Goal: Task Accomplishment & Management: Use online tool/utility

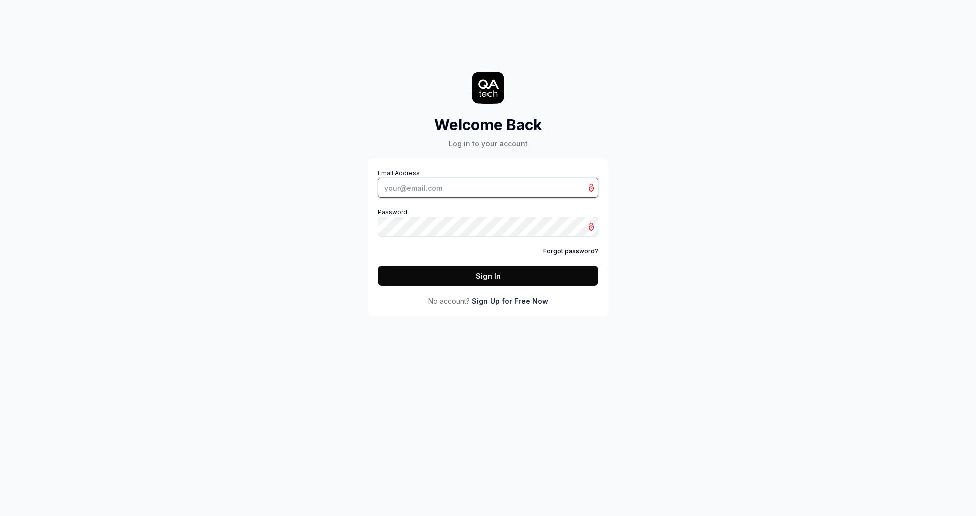
type input "supriya.sangolli@uniwise.co.uk"
click at [485, 279] on button "Sign In" at bounding box center [488, 276] width 220 height 20
click at [528, 278] on button "Sign In" at bounding box center [488, 276] width 220 height 20
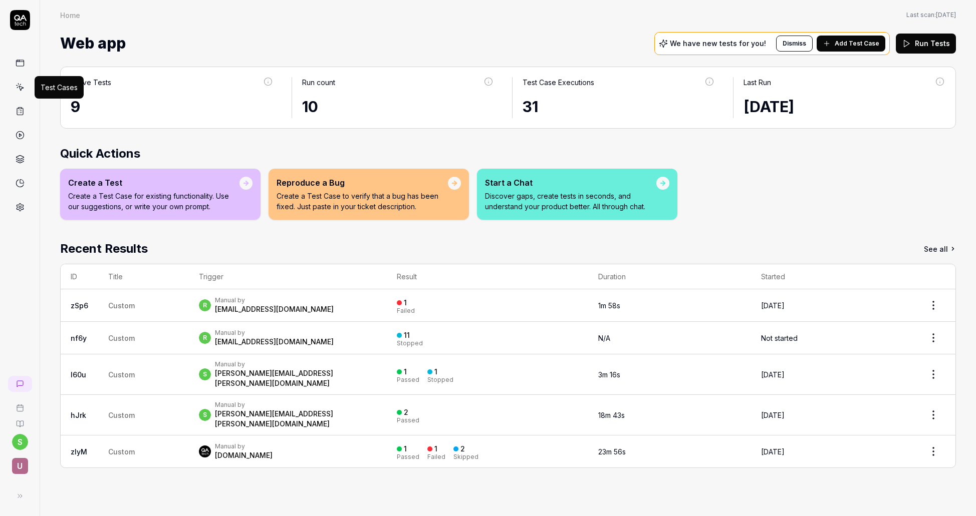
click at [22, 85] on icon at bounding box center [20, 87] width 9 height 9
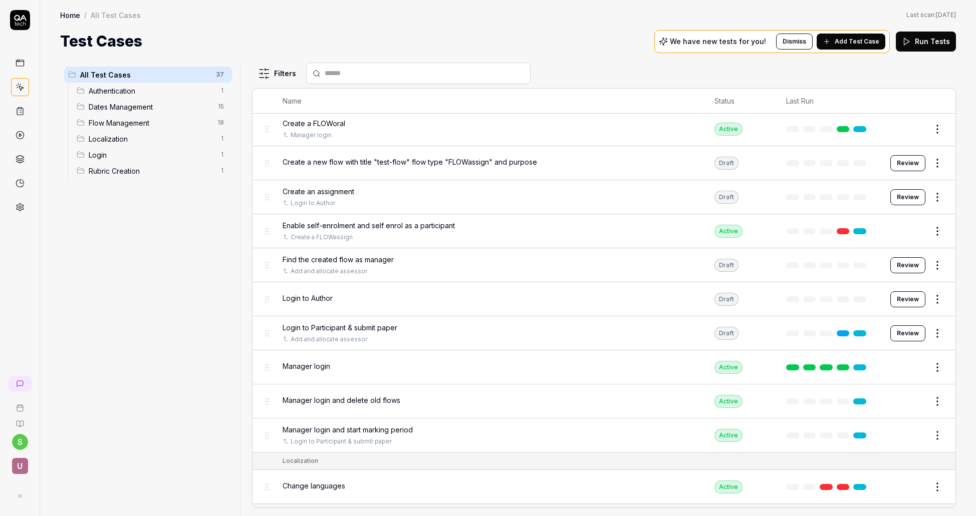
scroll to position [889, 0]
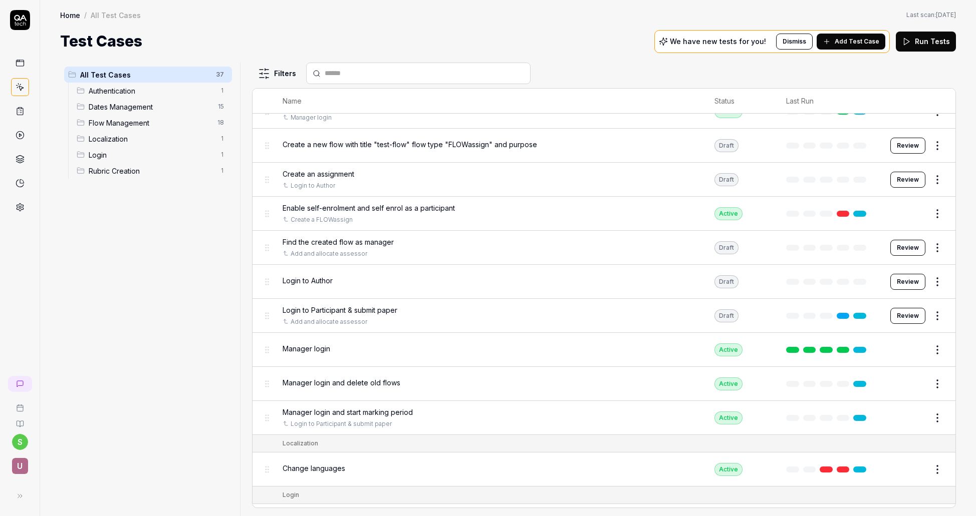
click at [910, 351] on button "Edit" at bounding box center [913, 350] width 24 height 16
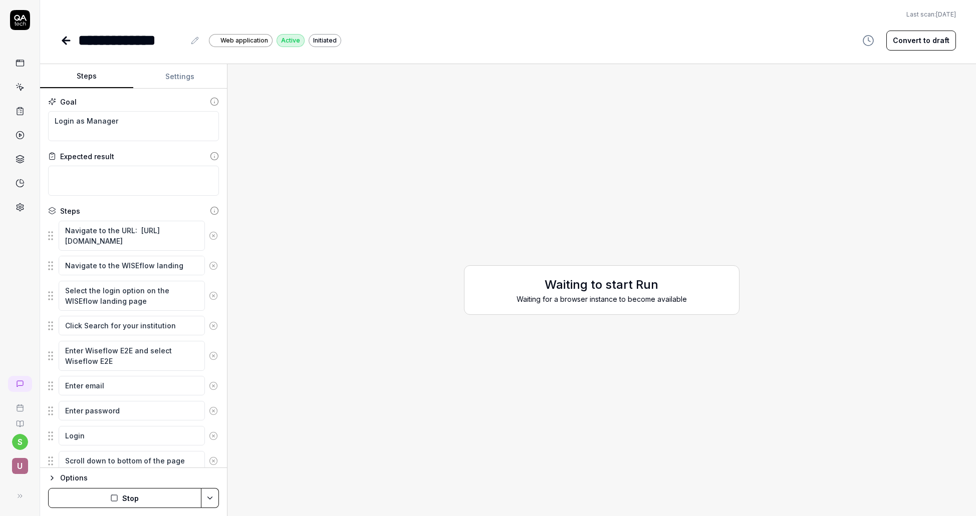
scroll to position [85, 0]
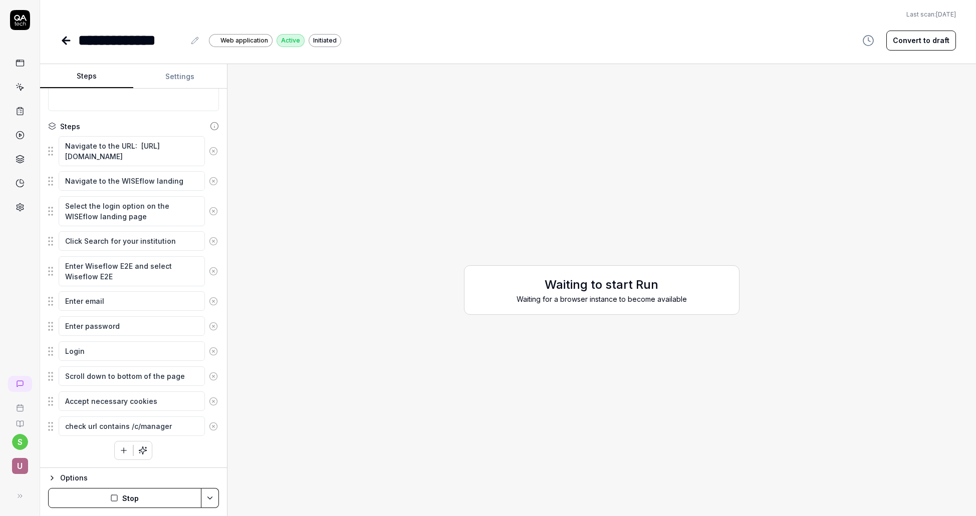
click at [209, 498] on html "**********" at bounding box center [488, 258] width 976 height 516
click at [149, 430] on div "Run" at bounding box center [171, 429] width 101 height 22
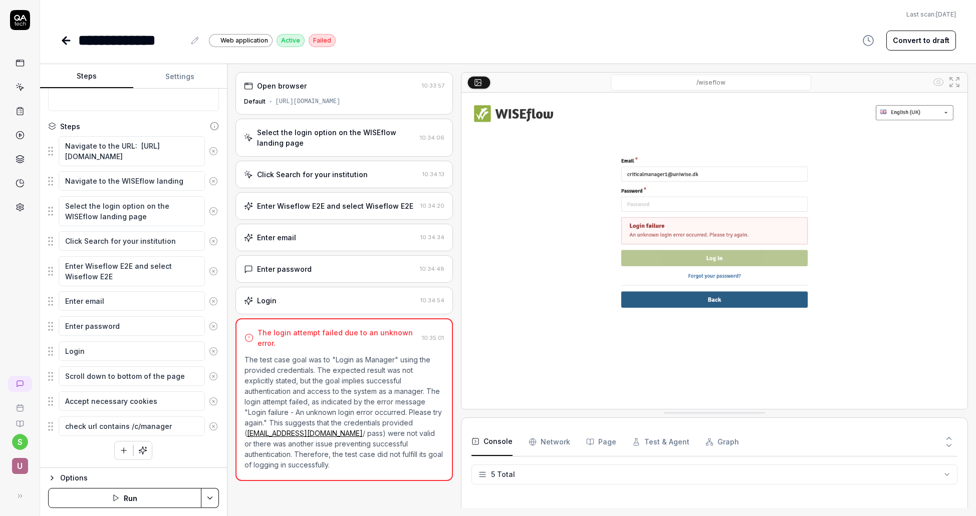
type textarea "*"
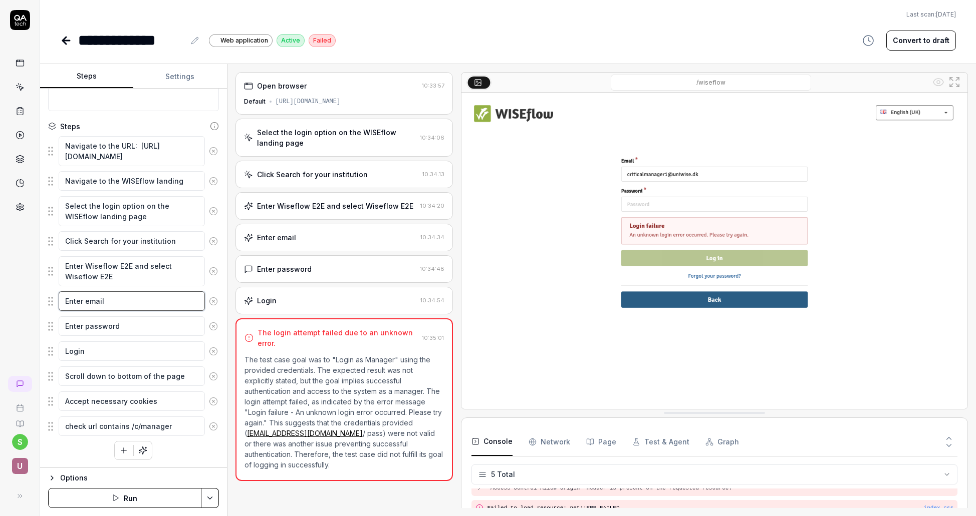
click at [120, 304] on textarea "Enter email" at bounding box center [132, 301] width 146 height 20
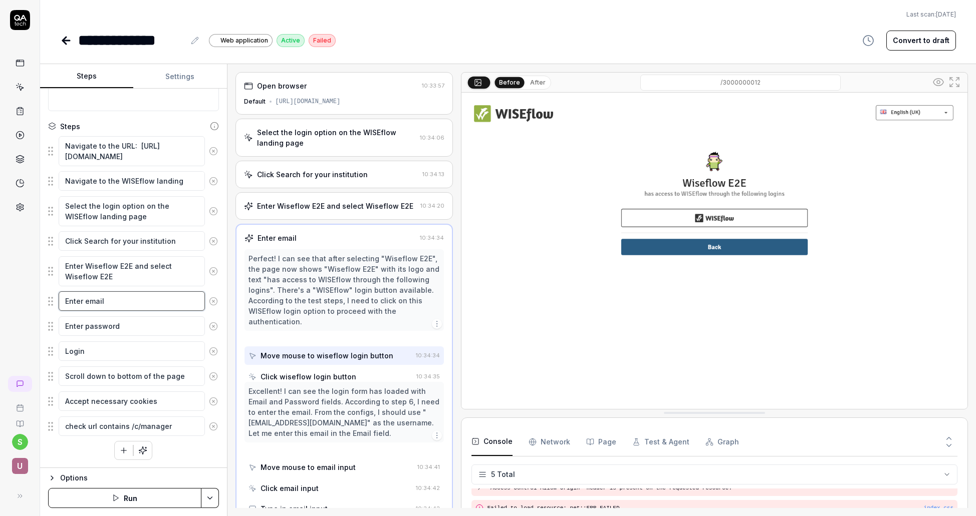
scroll to position [9, 0]
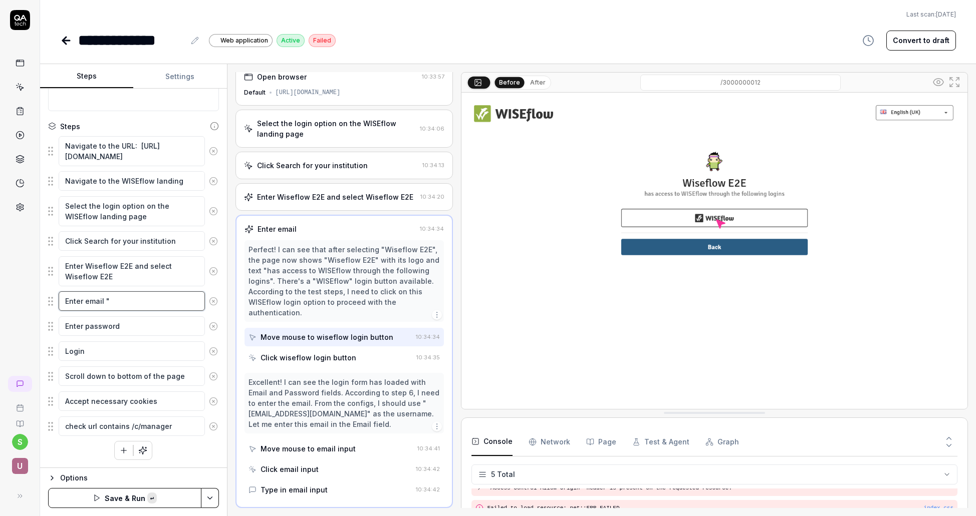
paste textarea "[EMAIL_ADDRESS][DOMAIN_NAME]"
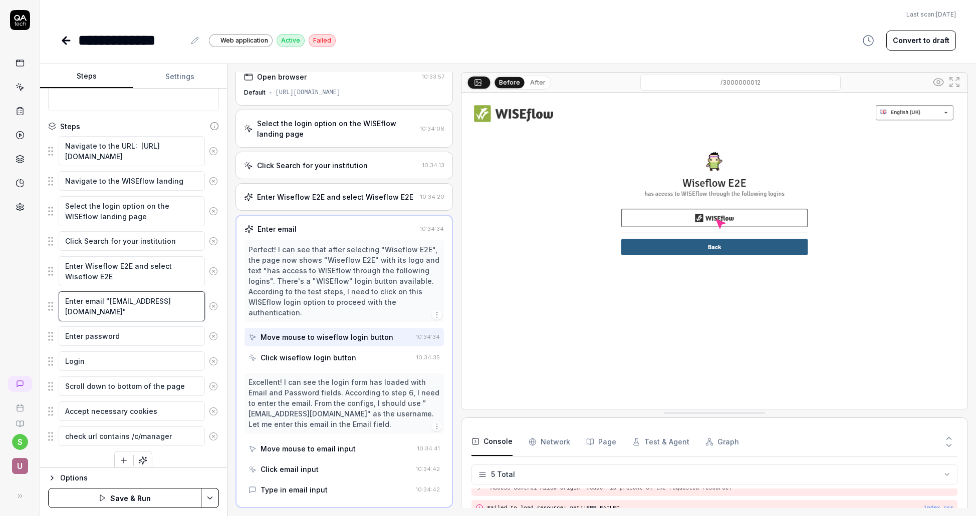
type textarea "Enter email "[EMAIL_ADDRESS][DOMAIN_NAME]""
click at [145, 337] on textarea "Enter password" at bounding box center [132, 337] width 146 height 20
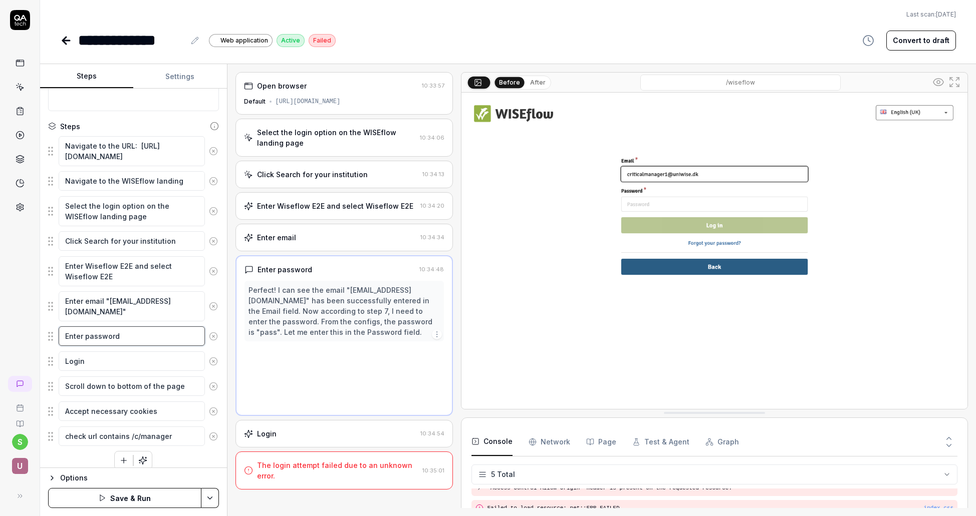
scroll to position [0, 0]
type textarea "Enter password "pass""
click at [171, 362] on textarea "Login" at bounding box center [132, 362] width 146 height 20
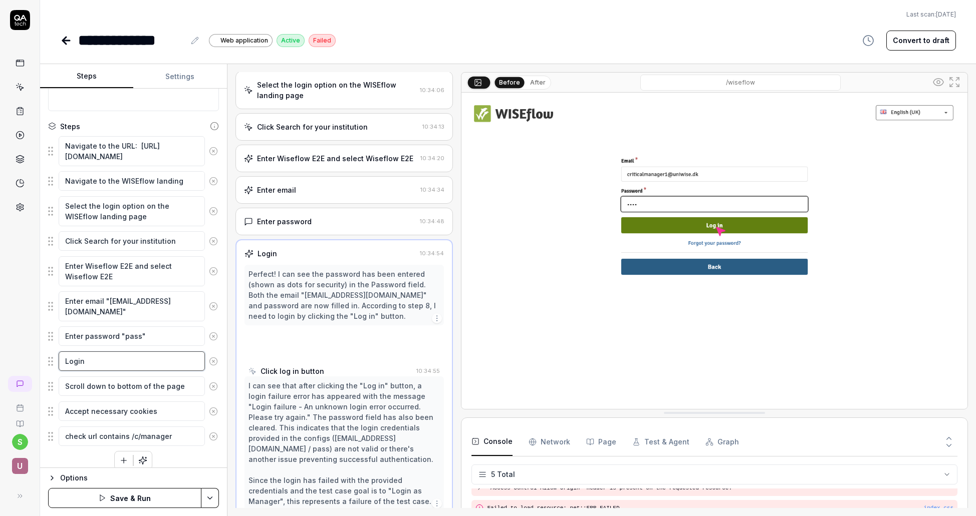
scroll to position [84, 0]
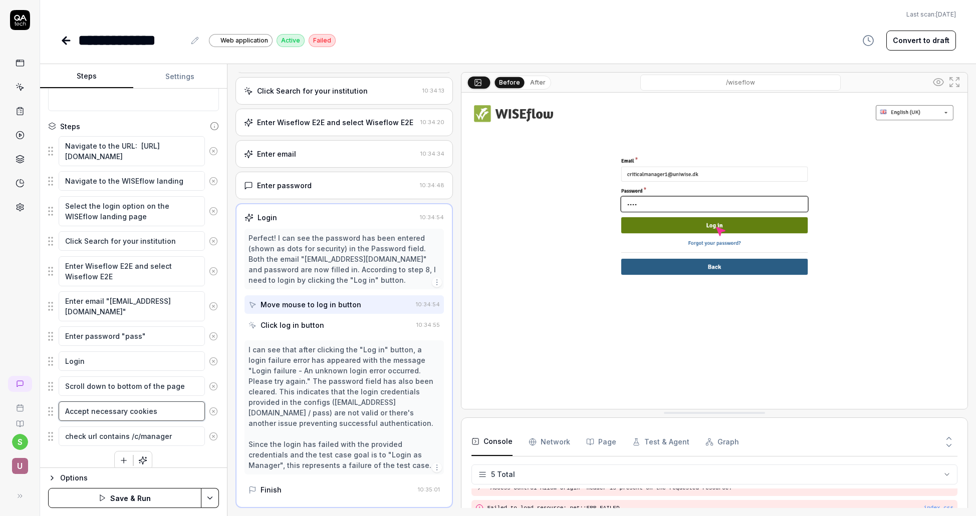
click at [177, 411] on textarea "Accept necessary cookies" at bounding box center [132, 412] width 146 height 20
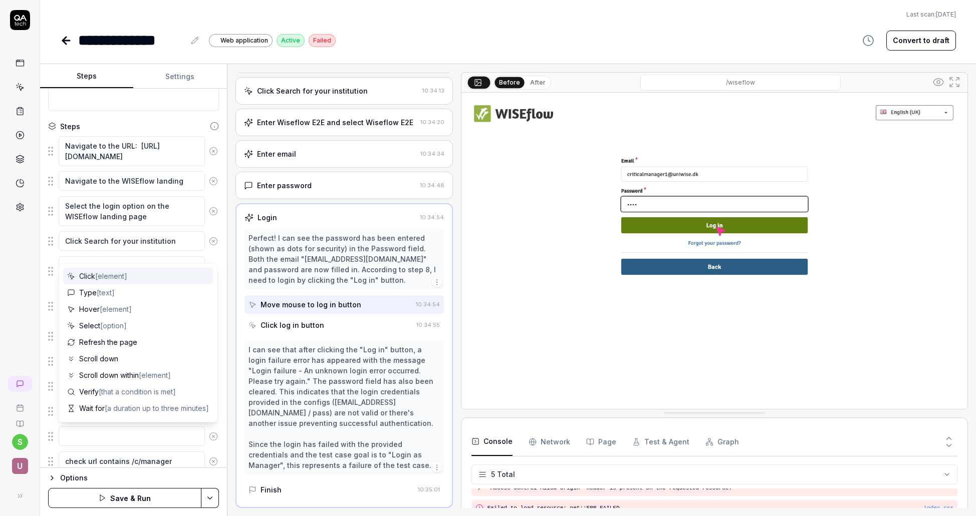
click at [87, 274] on span "Click [element]" at bounding box center [103, 276] width 48 height 11
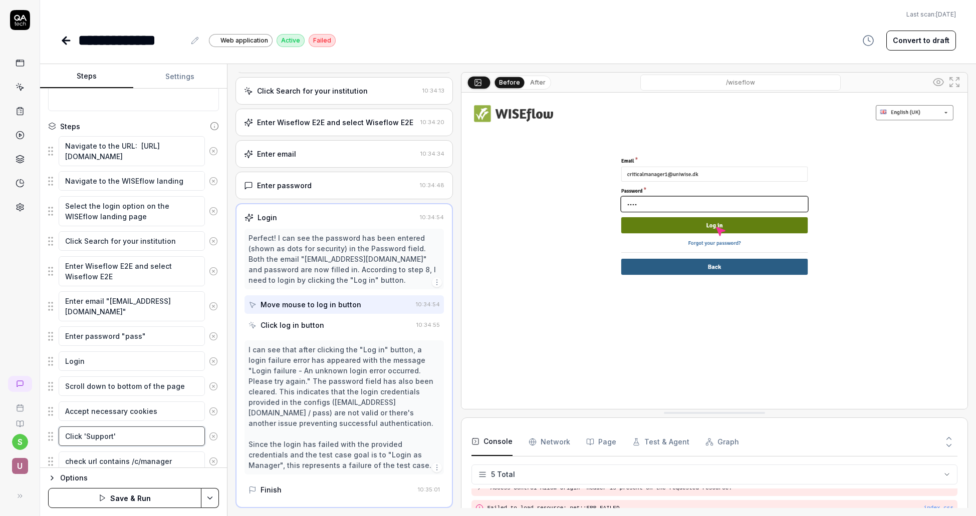
type textarea "Click 'Support'"
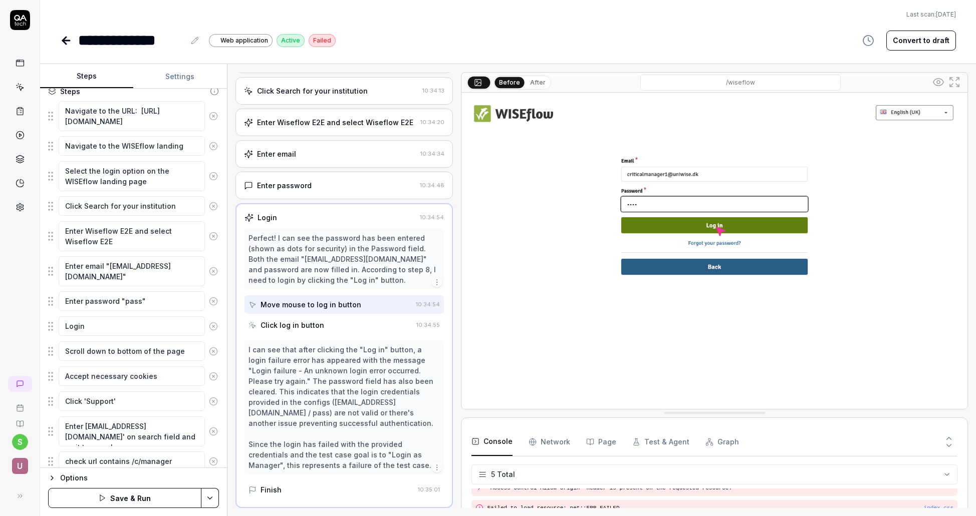
type textarea "Enter [EMAIL_ADDRESS][DOMAIN_NAME]' on search field and wait to search user"
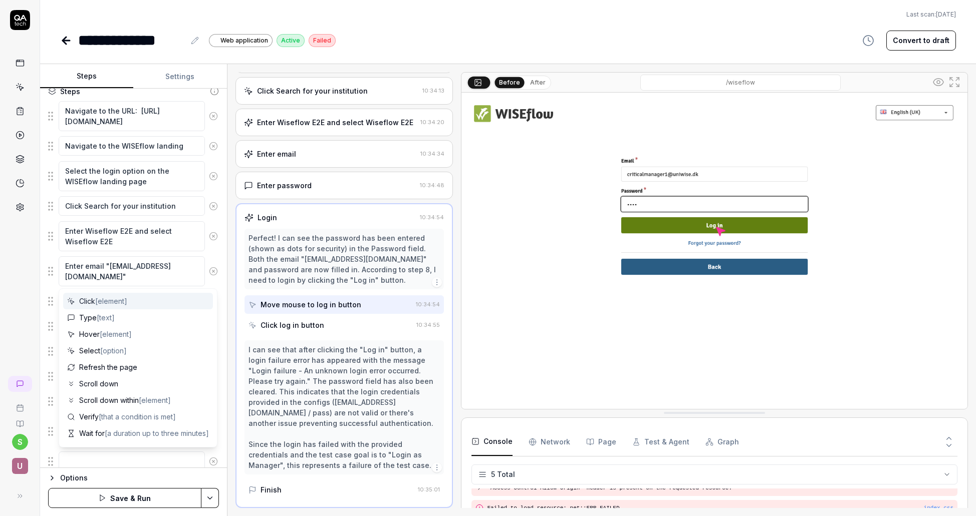
click at [90, 301] on span "Click [element]" at bounding box center [103, 301] width 48 height 11
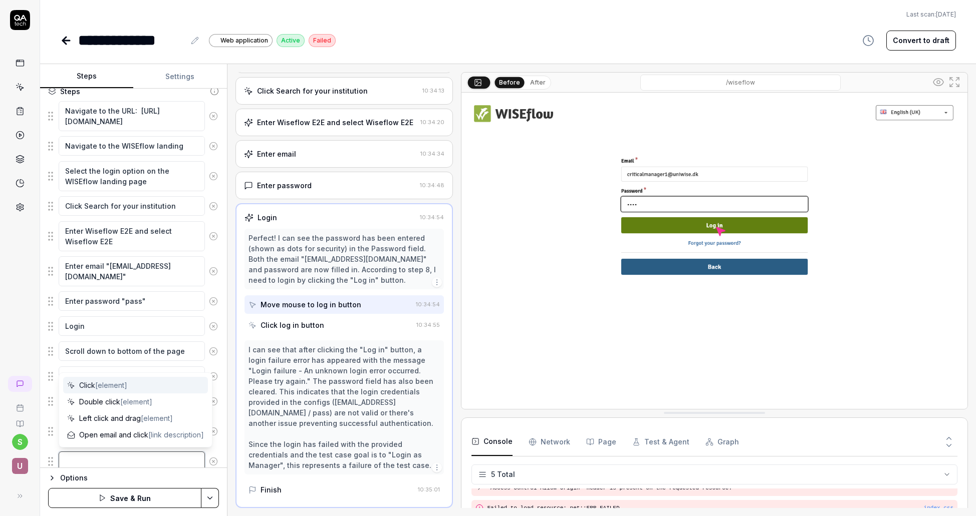
scroll to position [180, 0]
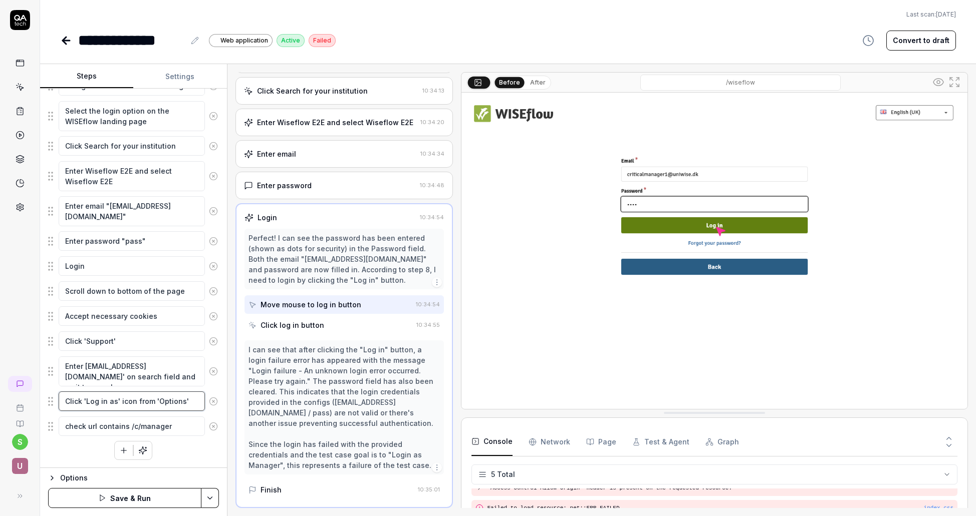
type textarea "Click 'Log in as' icon from 'Options'"
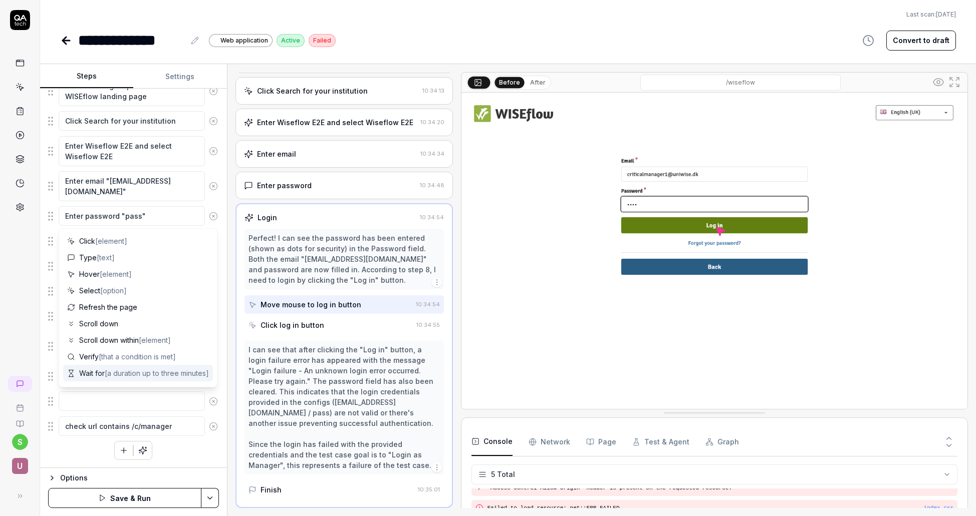
click at [215, 402] on icon at bounding box center [213, 401] width 9 height 9
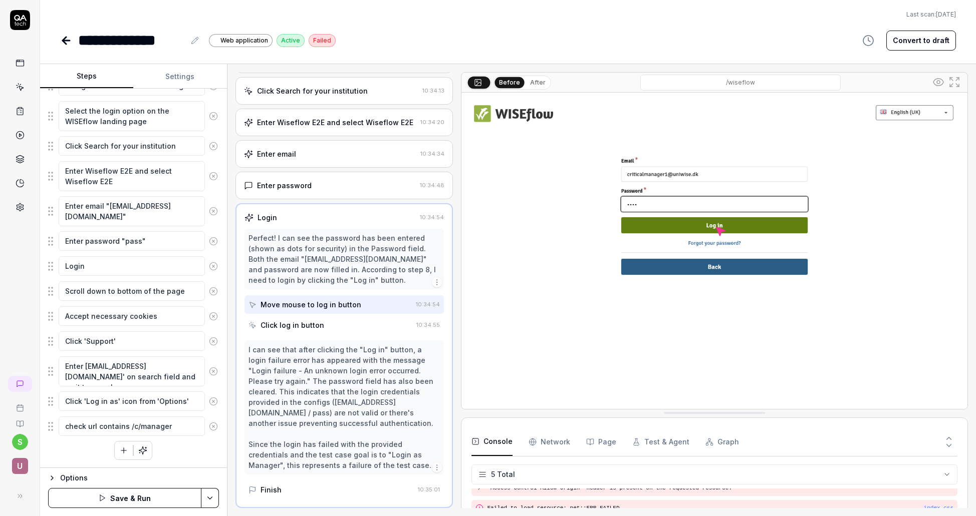
click at [170, 496] on button "Save & Run" at bounding box center [124, 498] width 153 height 20
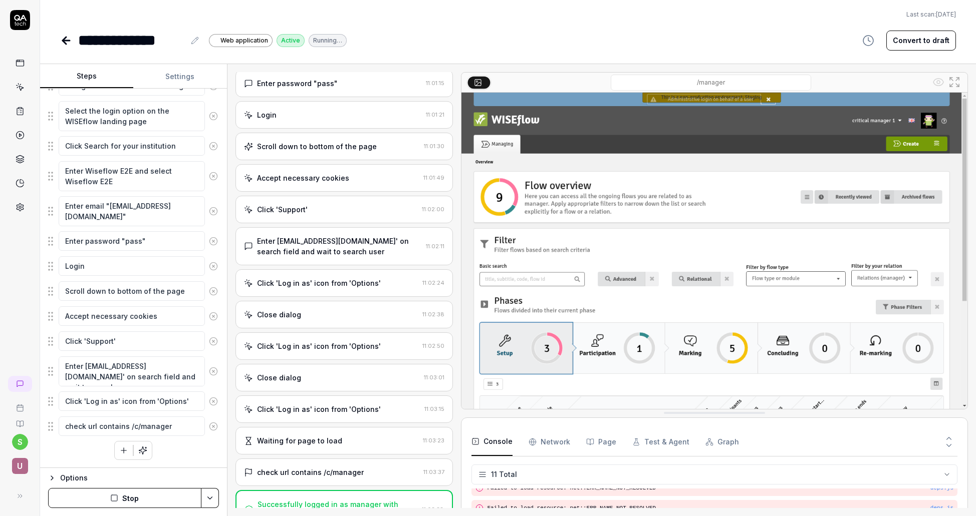
scroll to position [319, 0]
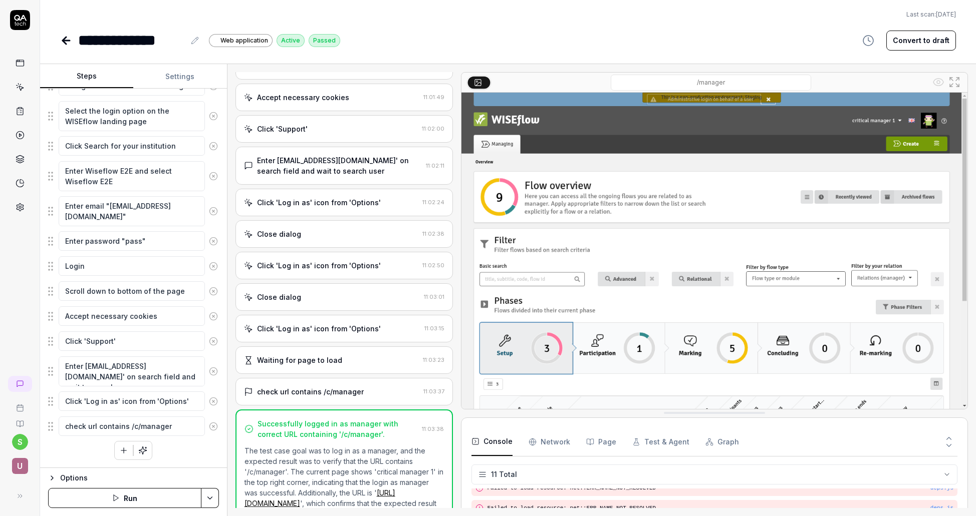
click at [385, 387] on div "check url contains /c/manager" at bounding box center [331, 392] width 175 height 11
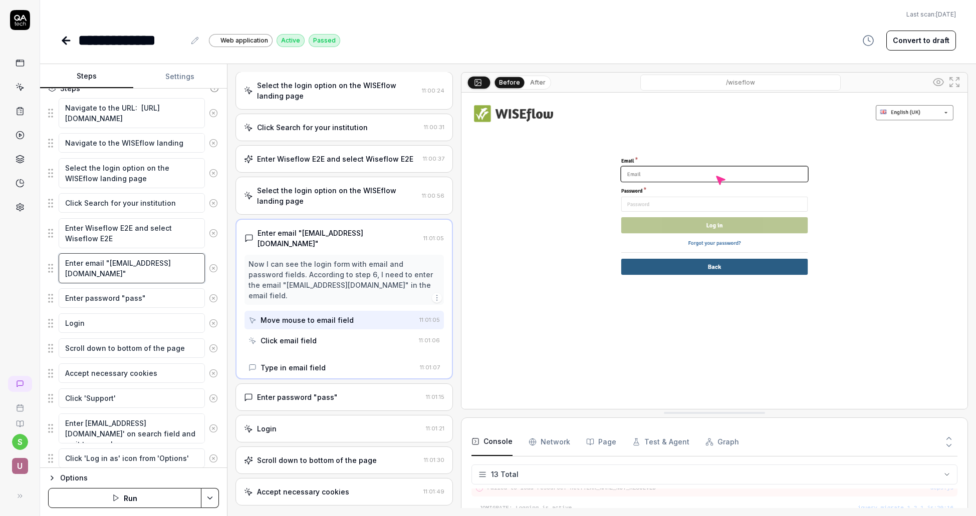
scroll to position [0, 0]
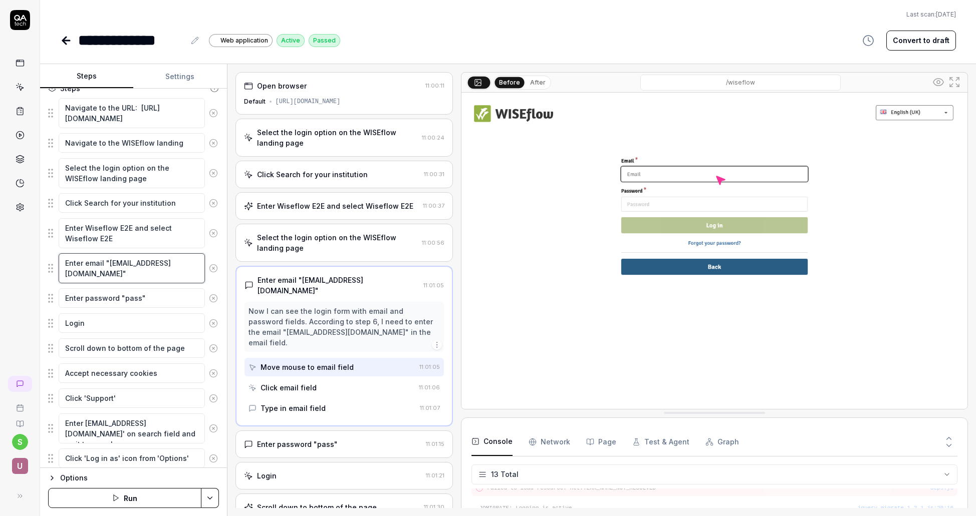
drag, startPoint x: 165, startPoint y: 274, endPoint x: 59, endPoint y: 261, distance: 107.0
click at [59, 261] on textarea "Enter email "[EMAIL_ADDRESS][DOMAIN_NAME]"" at bounding box center [132, 268] width 146 height 30
click at [21, 85] on icon at bounding box center [20, 87] width 9 height 9
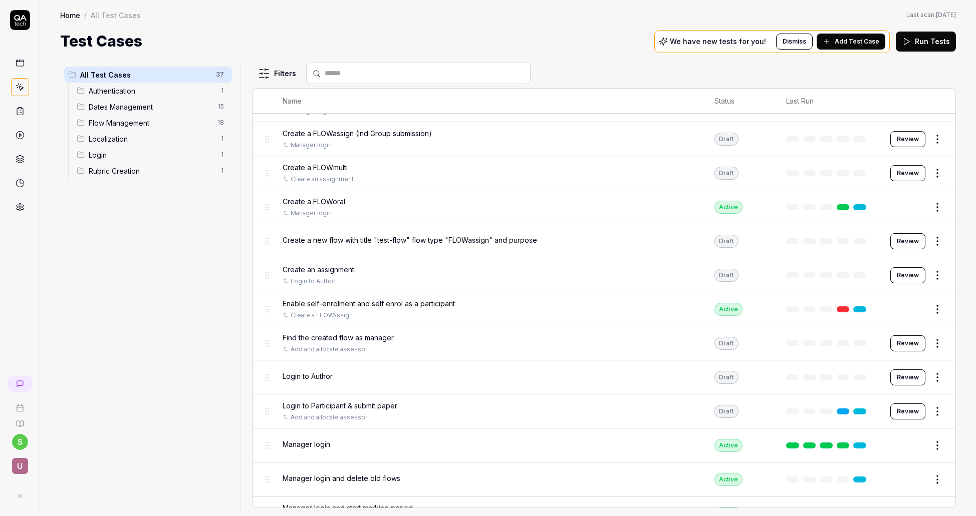
scroll to position [802, 0]
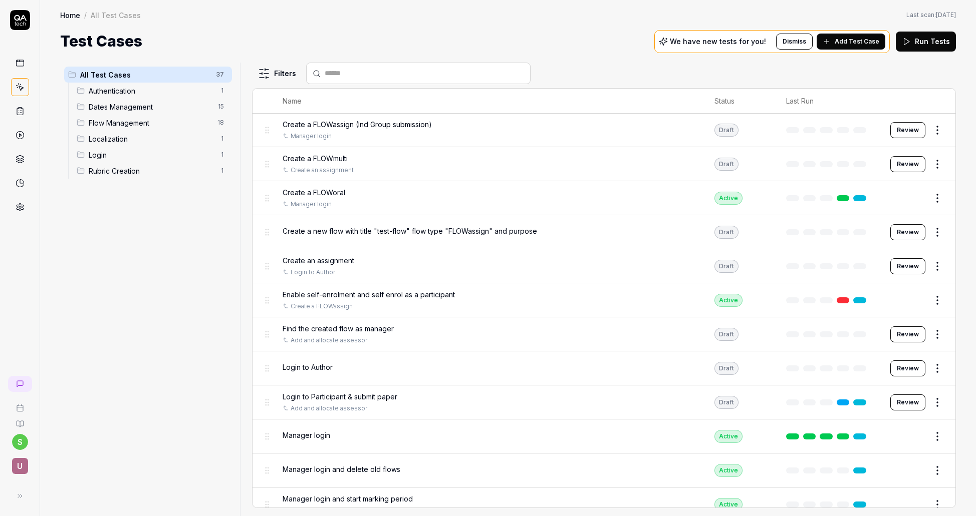
click at [909, 402] on button "Review" at bounding box center [907, 403] width 35 height 16
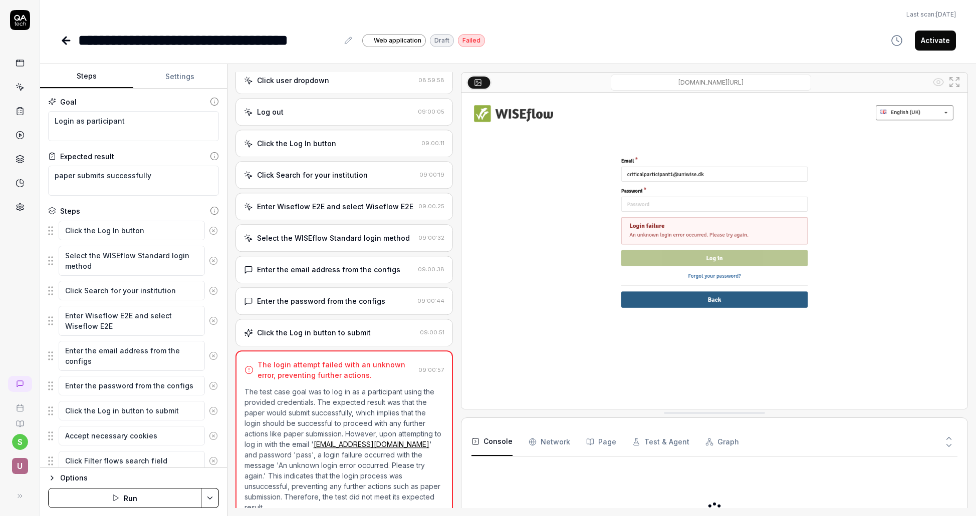
scroll to position [120, 0]
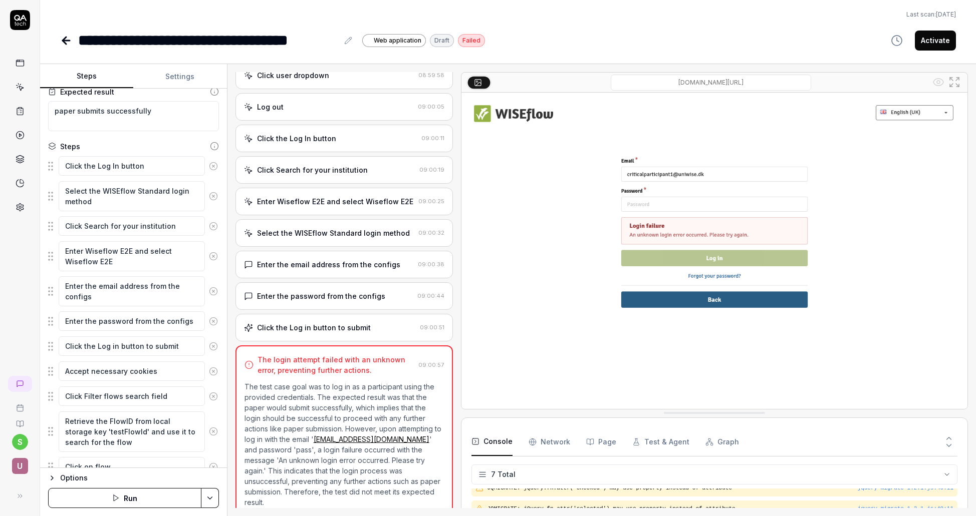
scroll to position [66, 0]
click at [67, 41] on icon at bounding box center [66, 41] width 7 height 0
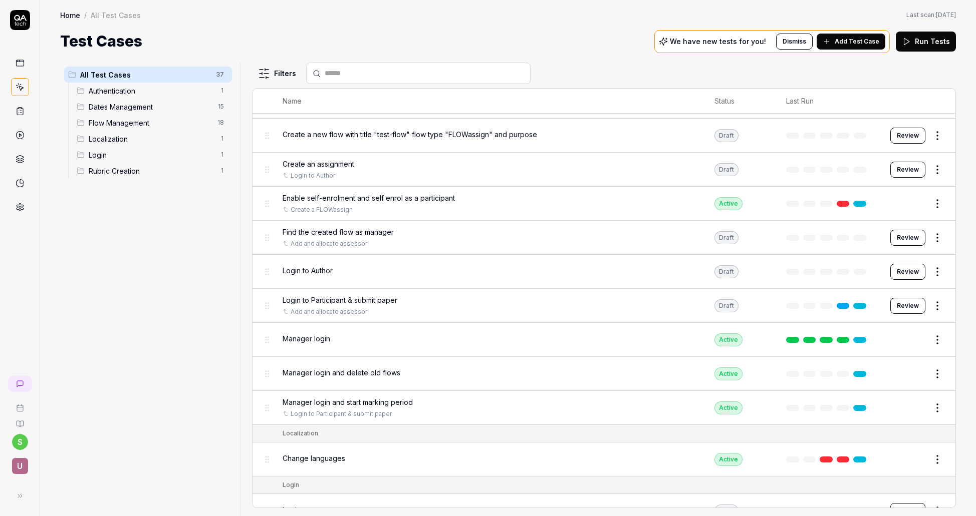
scroll to position [898, 0]
click at [913, 340] on button "Edit" at bounding box center [913, 341] width 24 height 16
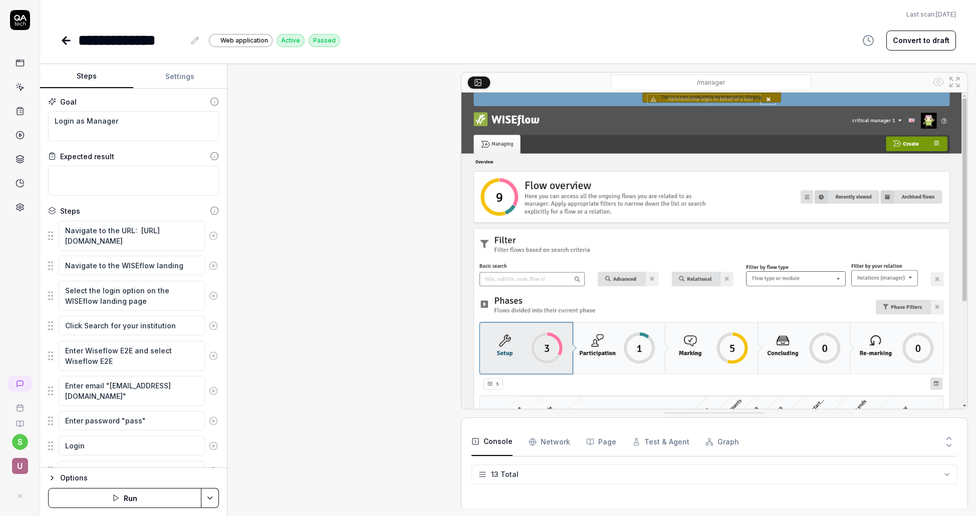
scroll to position [199, 0]
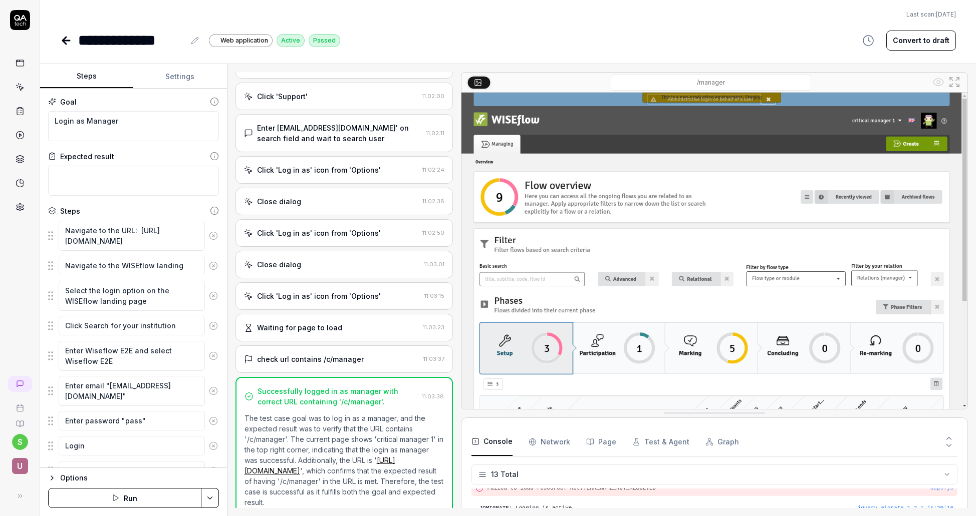
click at [581, 24] on div "**********" at bounding box center [508, 26] width 936 height 52
click at [587, 36] on div "**********" at bounding box center [507, 40] width 895 height 23
click at [654, 36] on div "**********" at bounding box center [507, 40] width 895 height 23
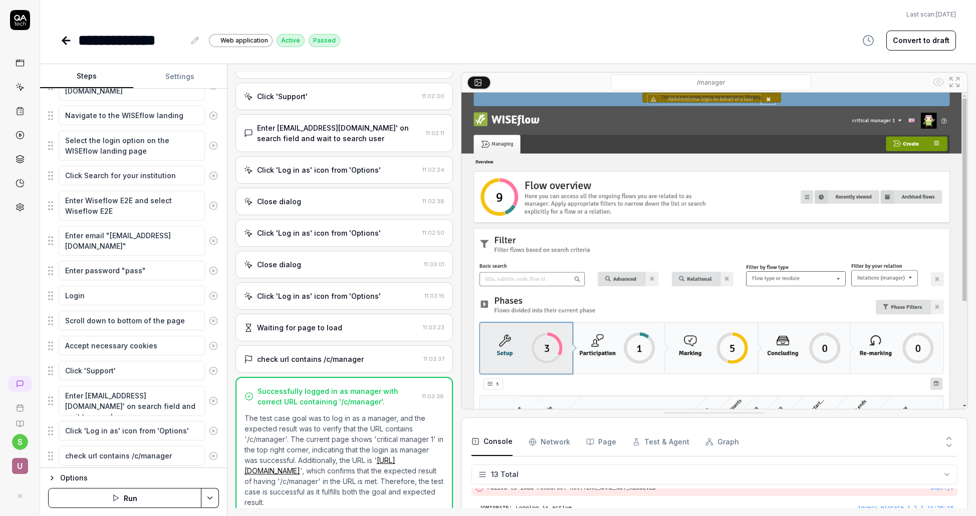
scroll to position [180, 0]
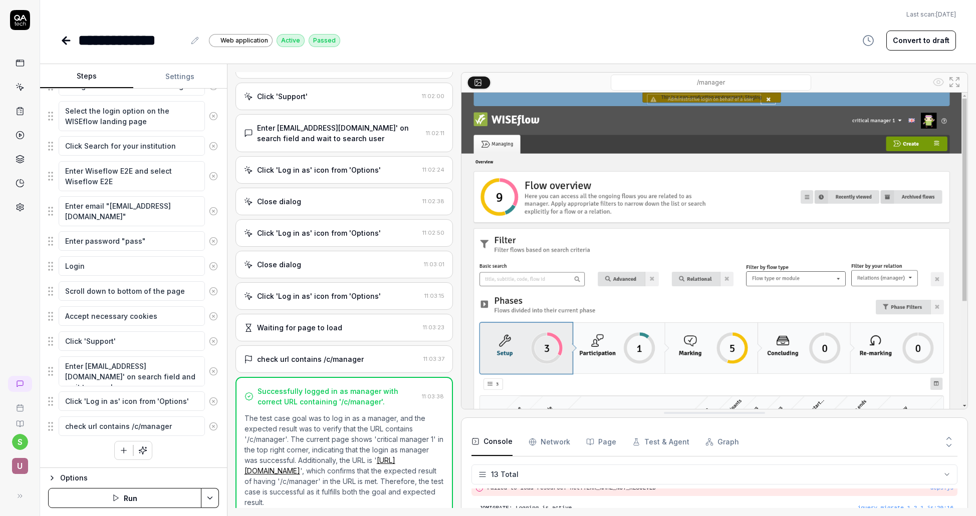
click at [66, 41] on icon at bounding box center [66, 41] width 7 height 0
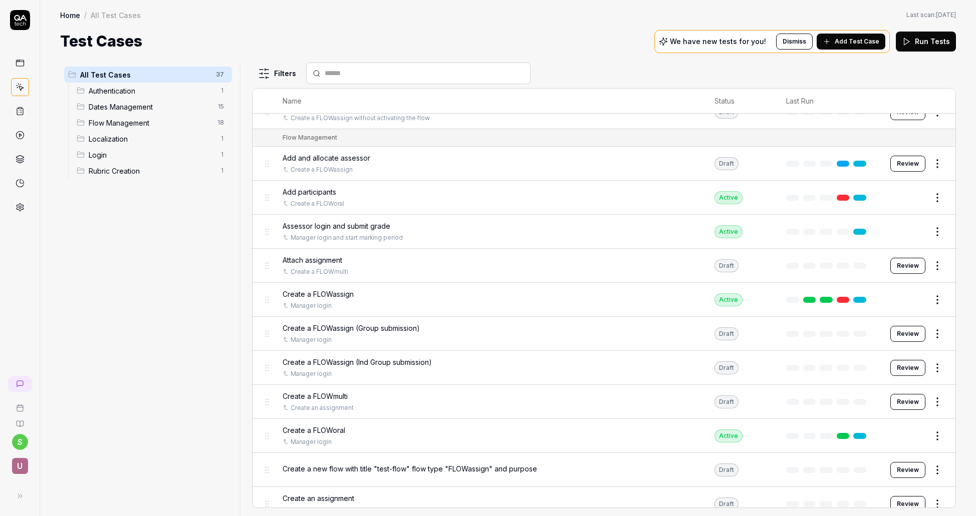
scroll to position [516, 0]
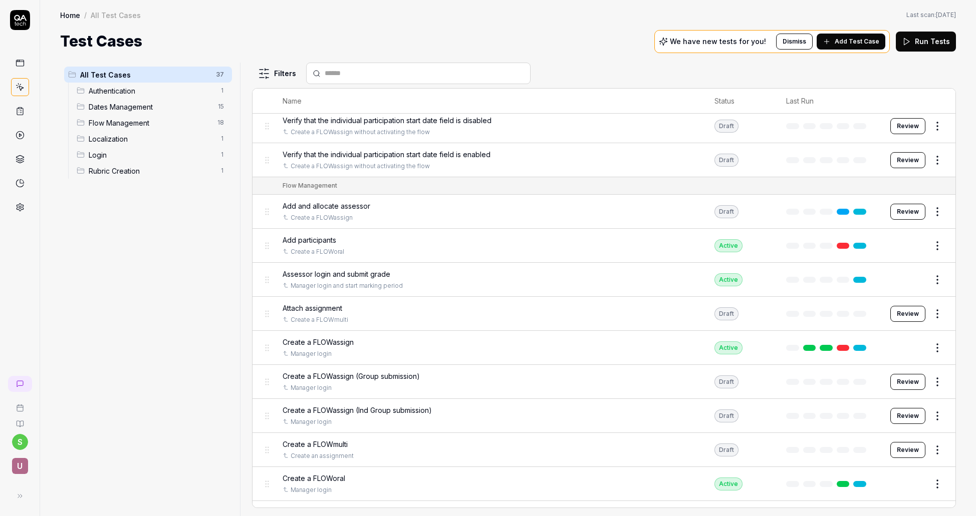
click at [907, 314] on button "Review" at bounding box center [907, 314] width 35 height 16
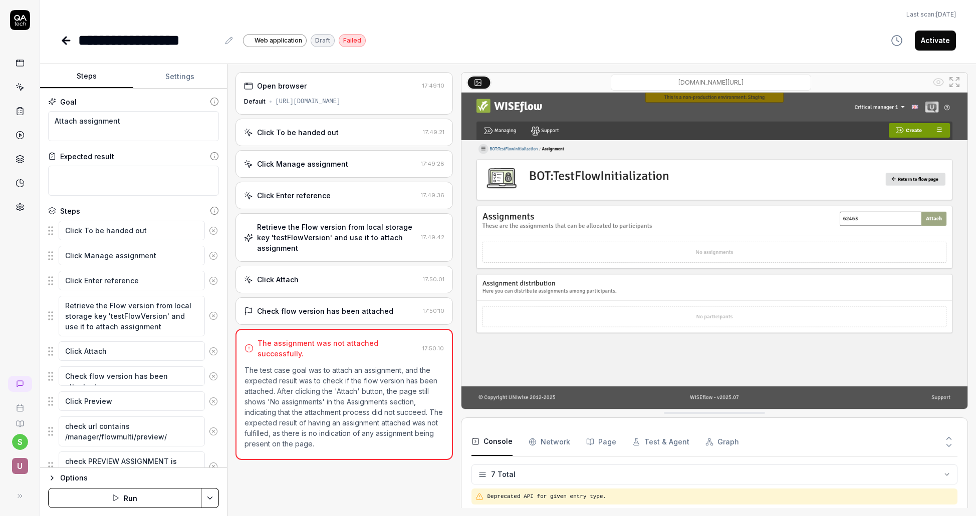
scroll to position [69, 0]
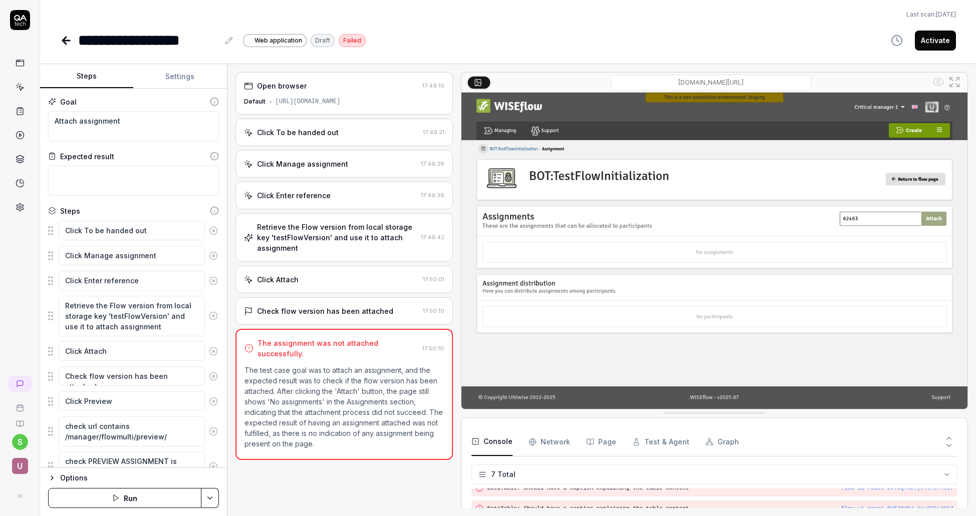
click at [66, 41] on icon at bounding box center [66, 41] width 7 height 0
